Goal: Information Seeking & Learning: Learn about a topic

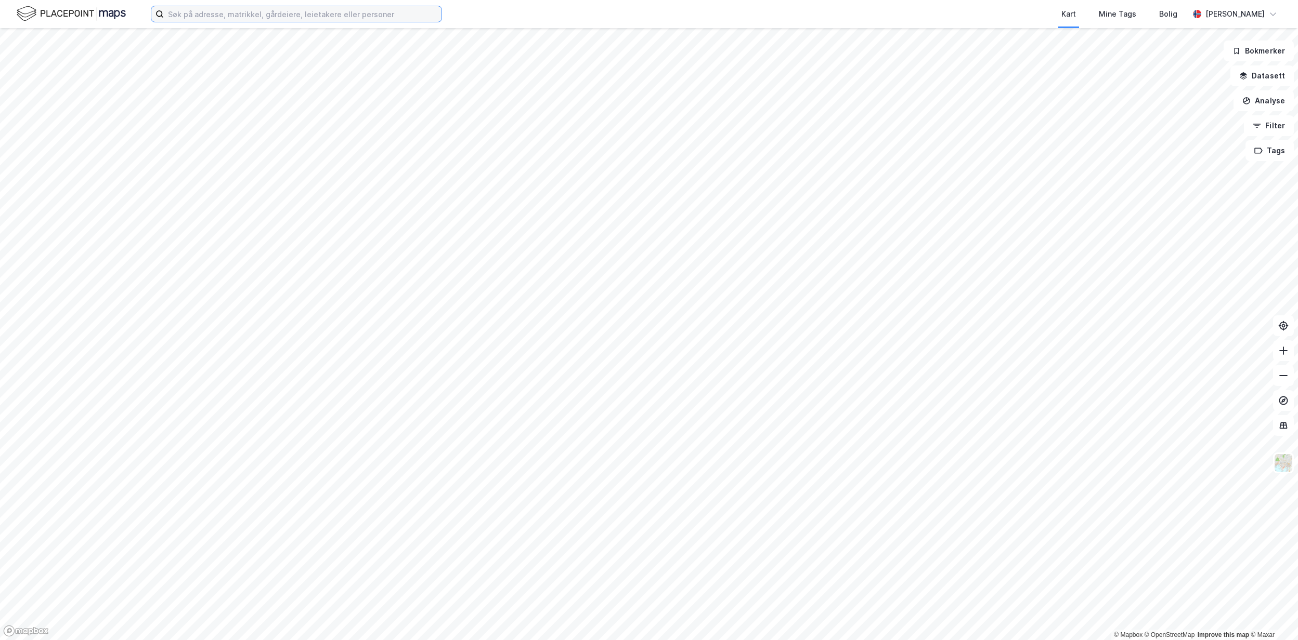
click at [187, 10] on input at bounding box center [303, 14] width 278 height 16
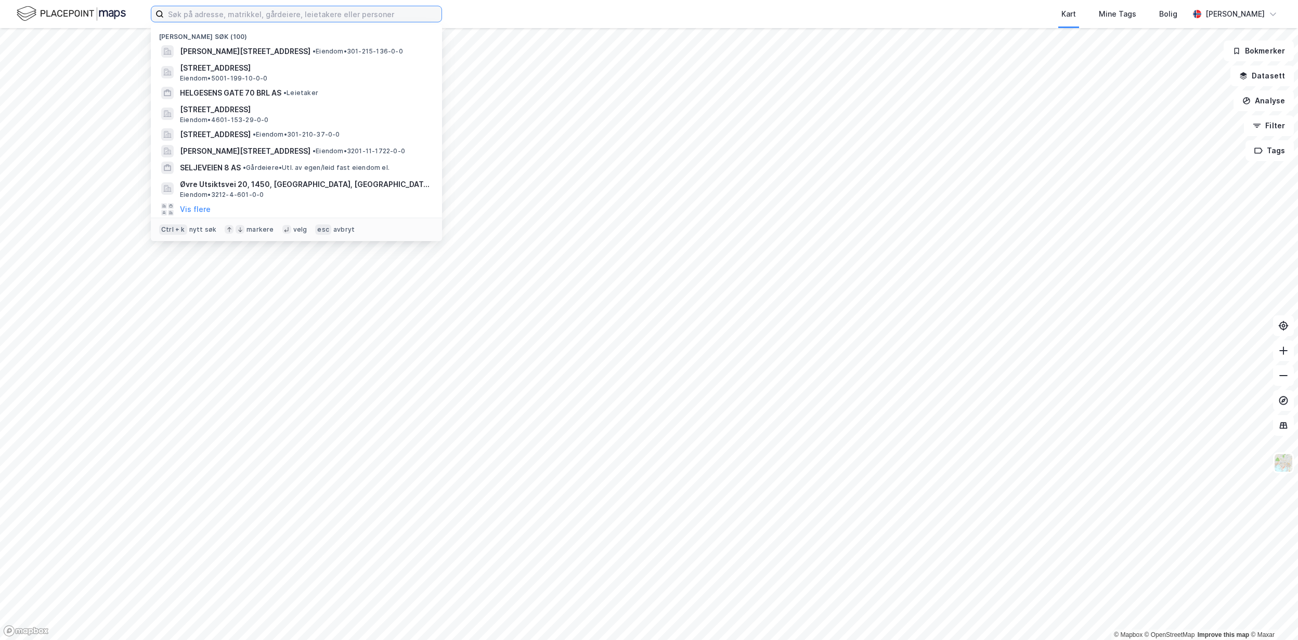
paste input "[PERSON_NAME][STREET_ADDRESS]"
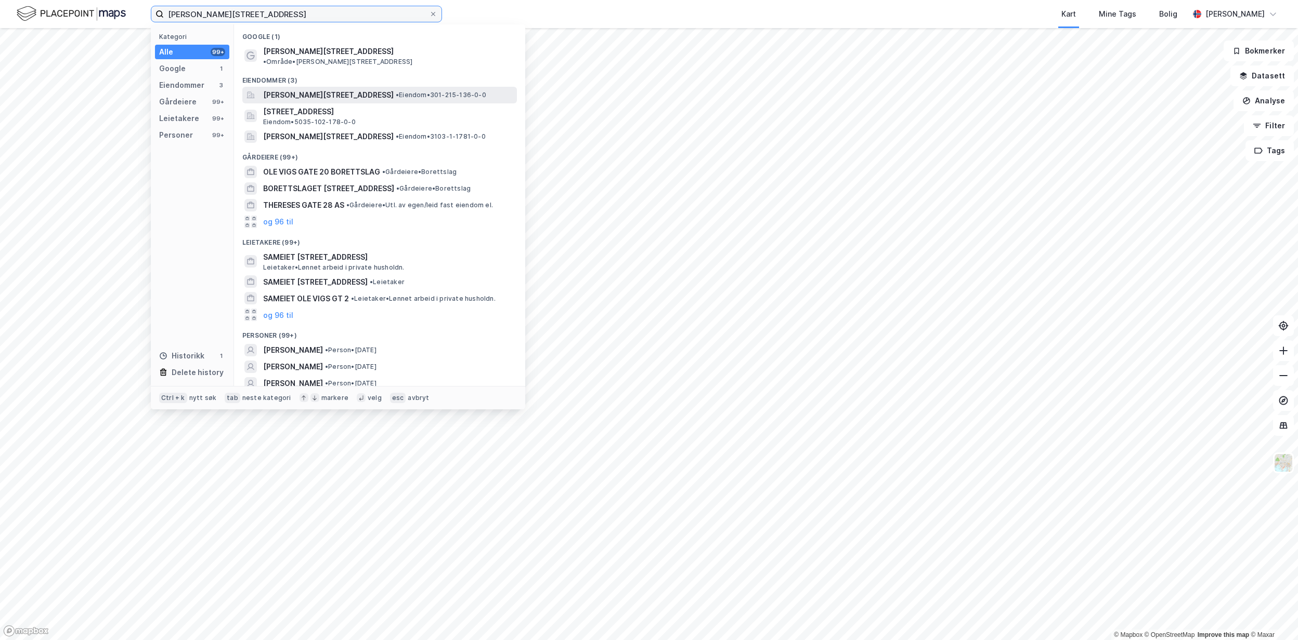
type input "[PERSON_NAME][STREET_ADDRESS]"
click at [318, 89] on span "[PERSON_NAME][STREET_ADDRESS]" at bounding box center [328, 95] width 130 height 12
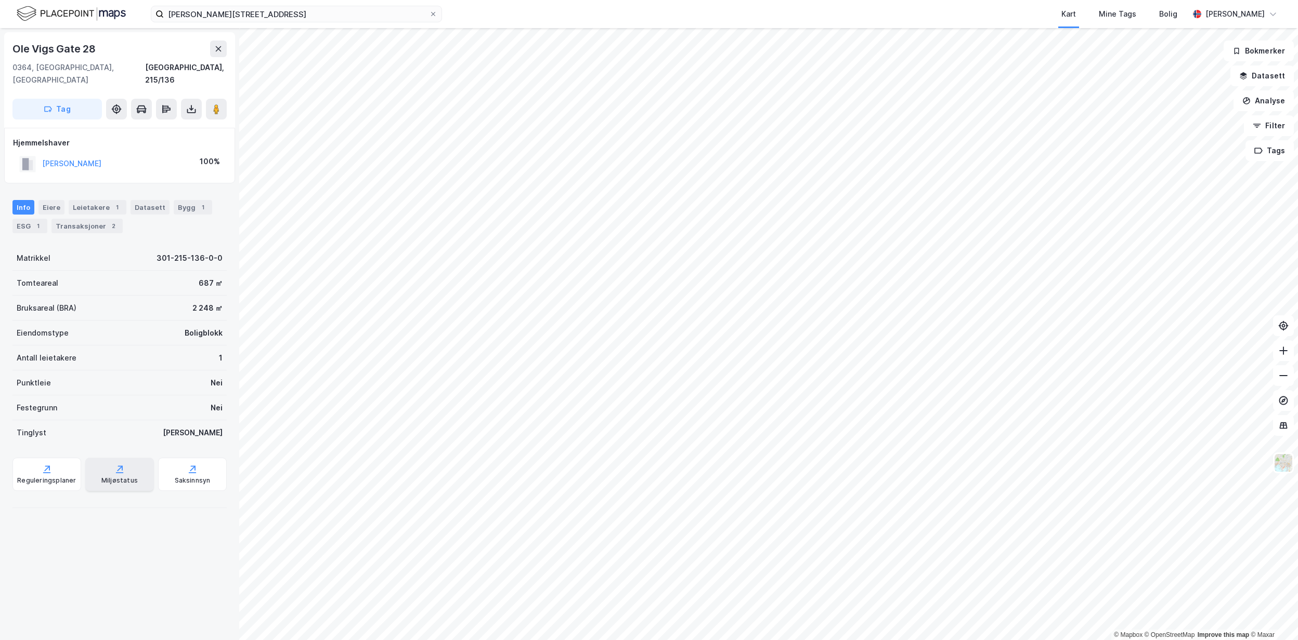
click at [109, 477] on div "Miljøstatus" at bounding box center [119, 481] width 36 height 8
click at [90, 57] on div "Ole [STREET_ADDRESS], 215/136" at bounding box center [119, 64] width 214 height 46
drag, startPoint x: 102, startPoint y: 56, endPoint x: 16, endPoint y: 55, distance: 86.8
click at [16, 55] on div "Ole Vigs Gate 28" at bounding box center [119, 49] width 214 height 17
copy div "Ole Vigs Gate 28"
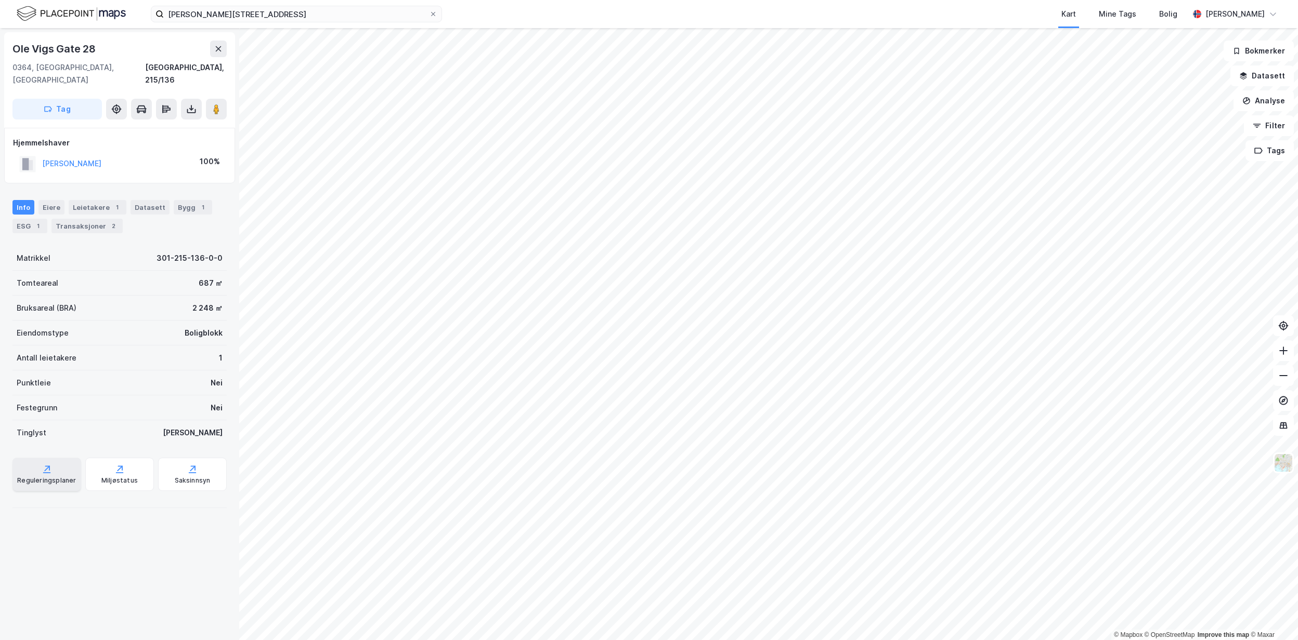
click at [44, 464] on icon at bounding box center [47, 469] width 10 height 10
click at [48, 464] on div "Reguleringsplaner" at bounding box center [46, 474] width 69 height 33
click at [1265, 102] on button "Analyse" at bounding box center [1263, 100] width 60 height 21
